Goal: Check status: Check status

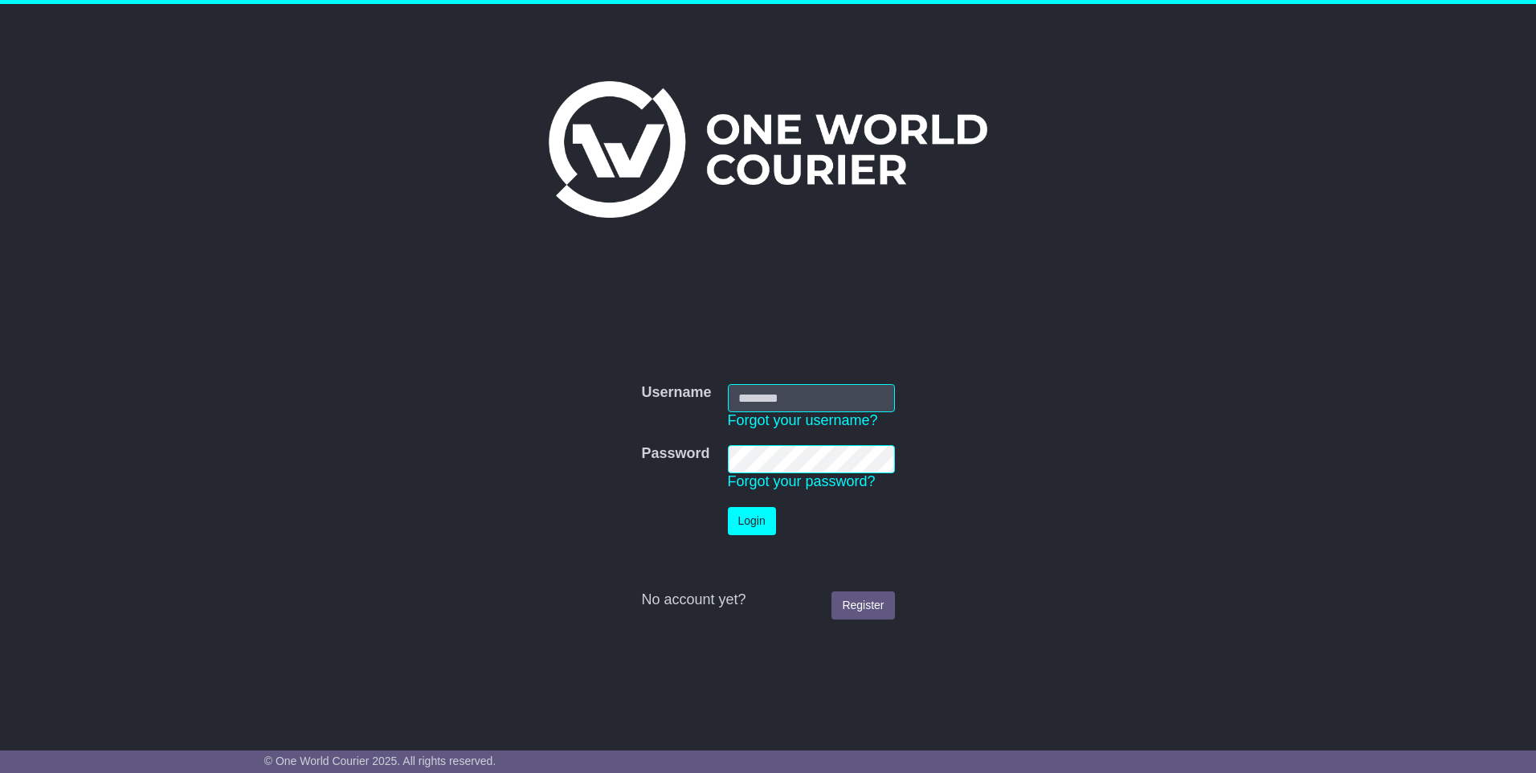
type input "**********"
click at [745, 520] on button "Login" at bounding box center [752, 521] width 48 height 28
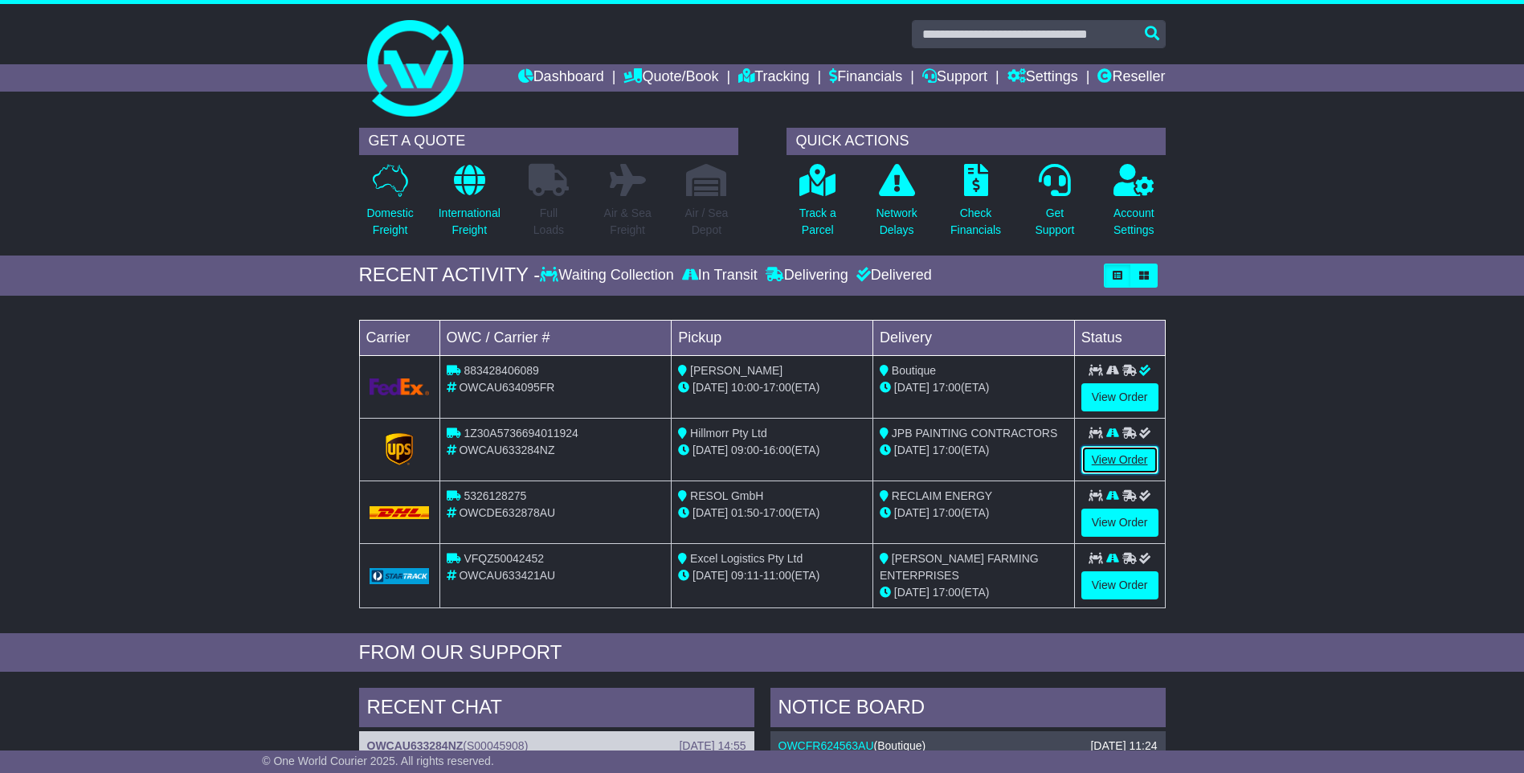
click at [1102, 454] on link "View Order" at bounding box center [1119, 460] width 77 height 28
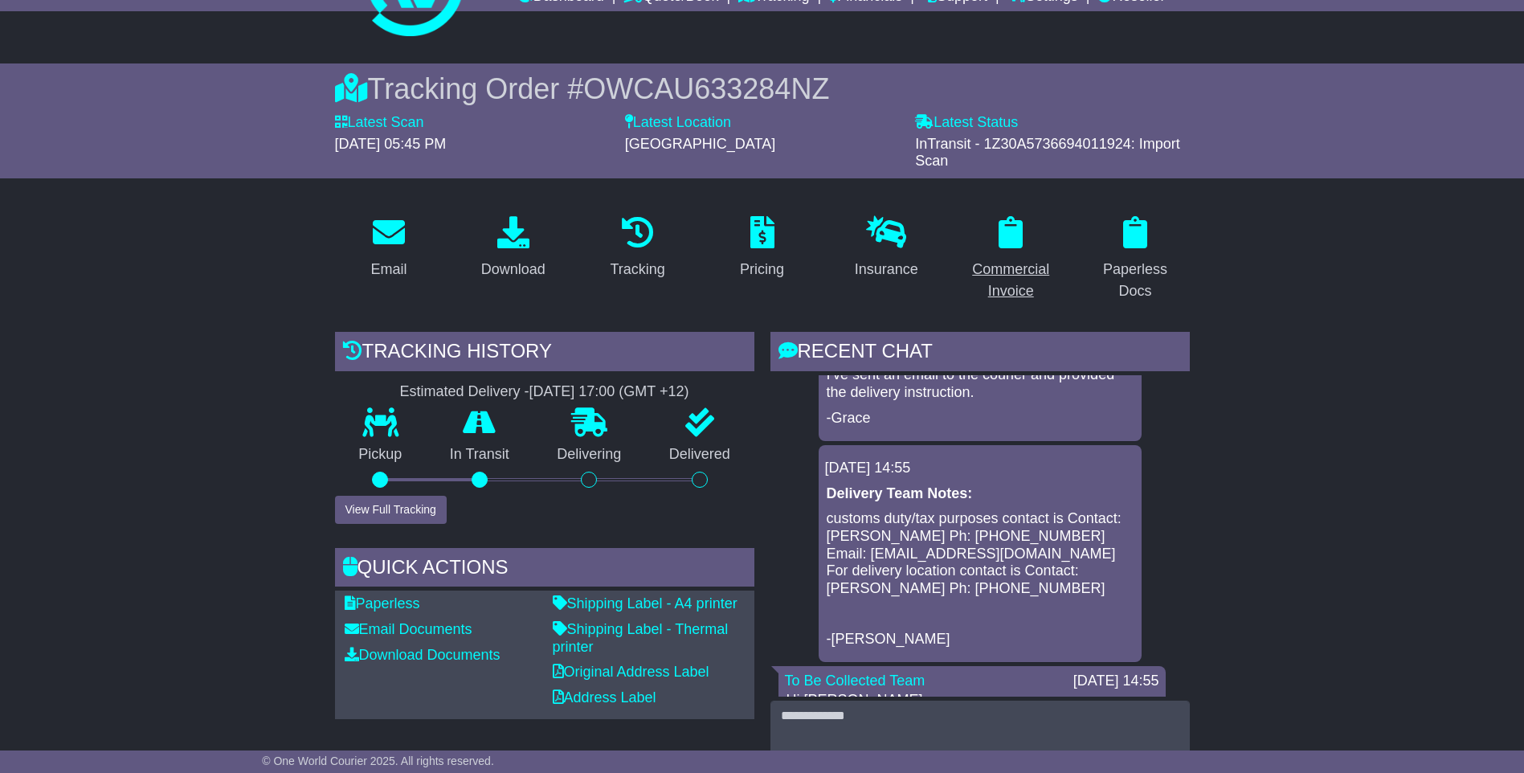
scroll to position [80, 0]
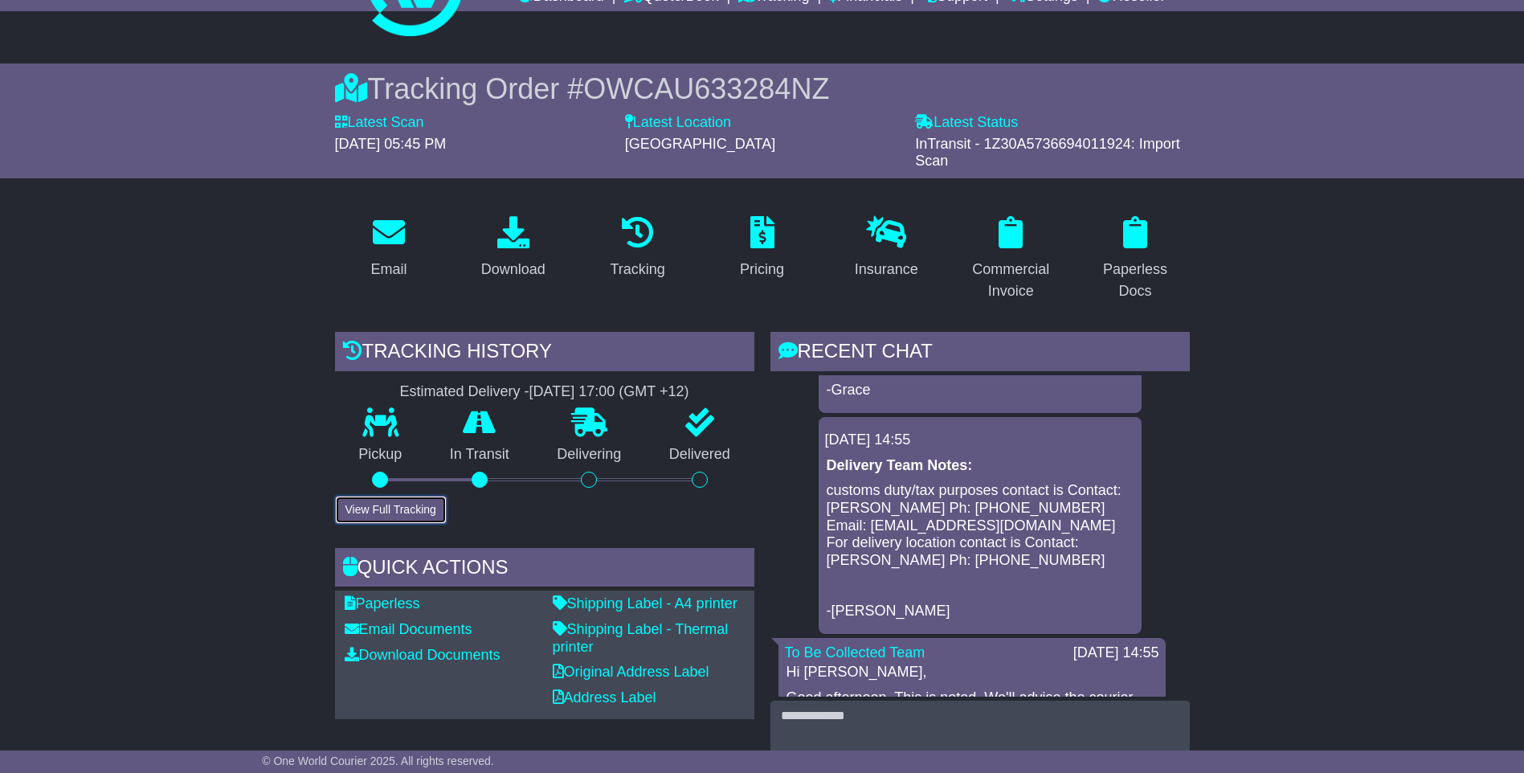
click at [407, 516] on button "View Full Tracking" at bounding box center [391, 510] width 112 height 28
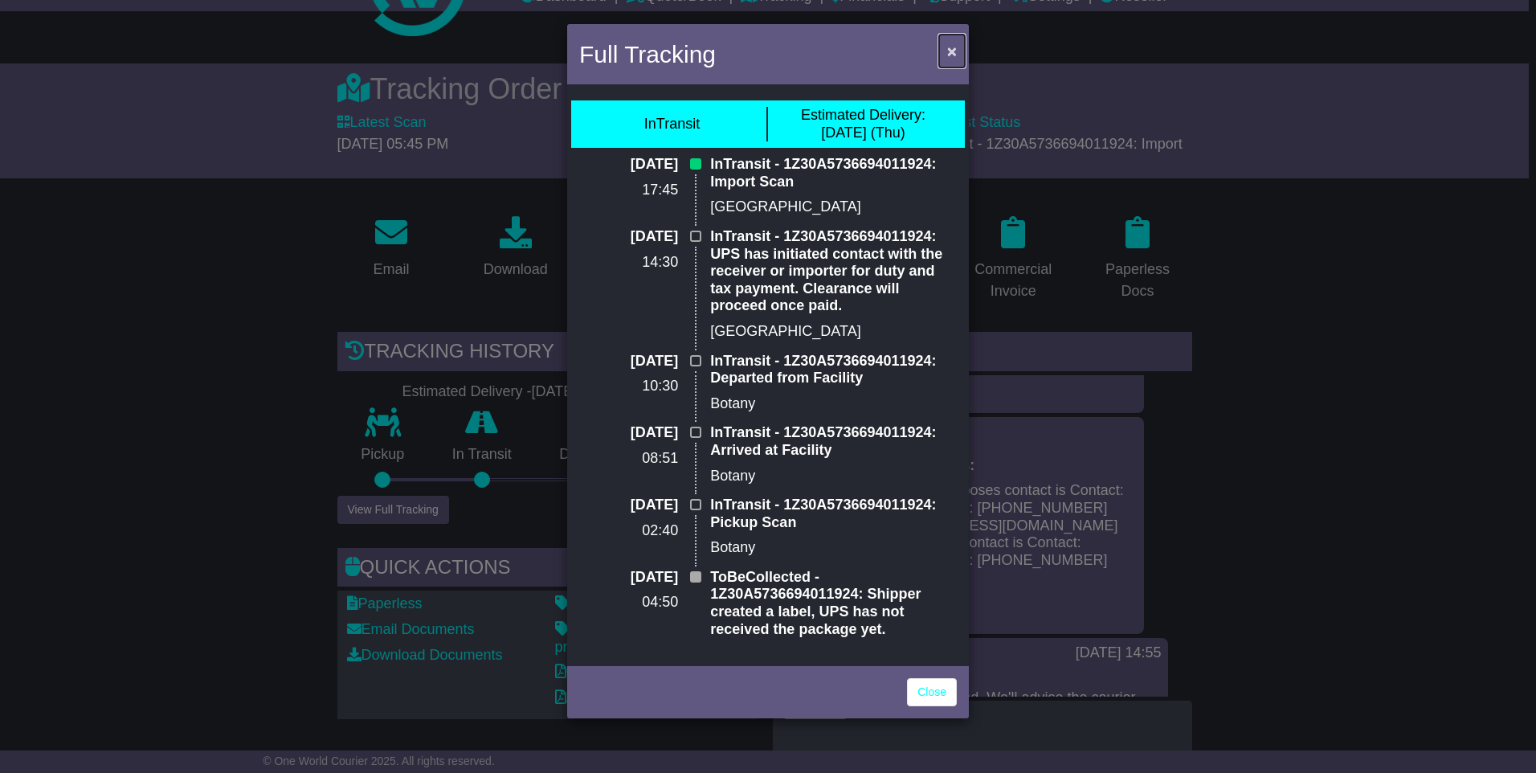
click at [954, 43] on span "×" at bounding box center [952, 51] width 10 height 18
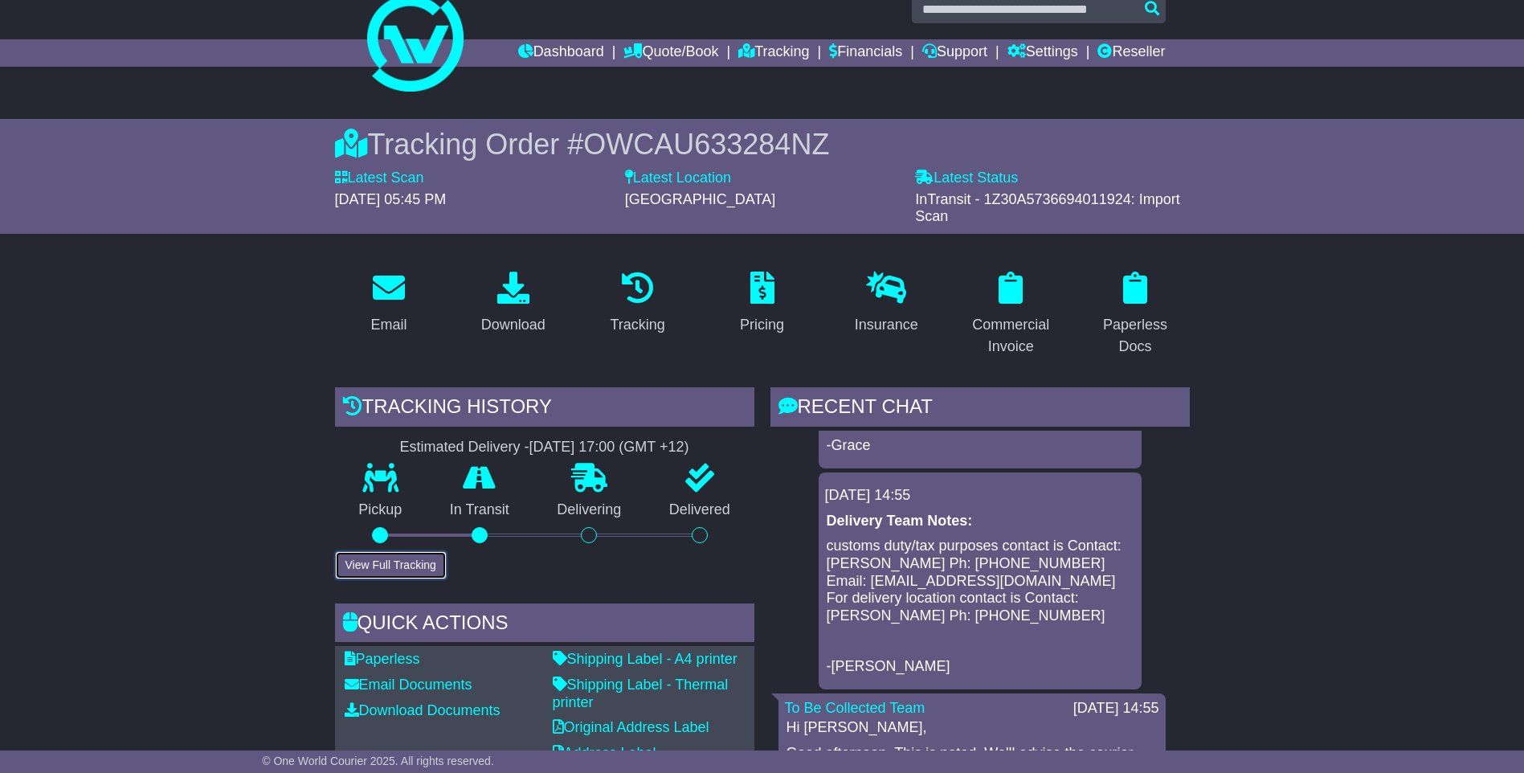
scroll to position [0, 0]
